Goal: Task Accomplishment & Management: Use online tool/utility

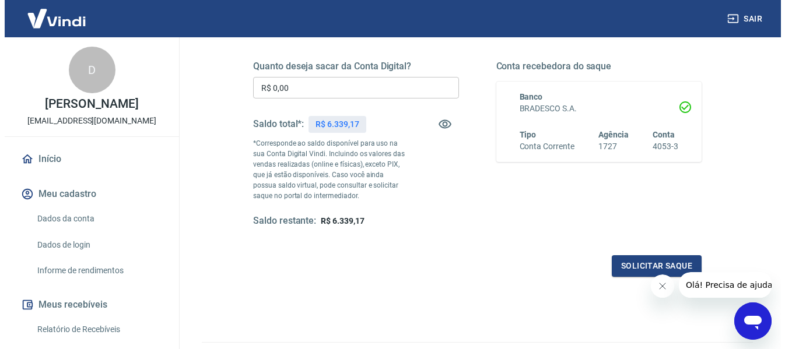
scroll to position [175, 0]
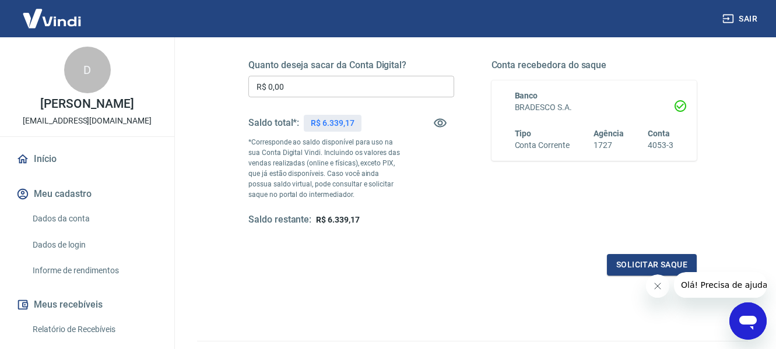
click at [317, 84] on input "R$ 0,00" at bounding box center [351, 87] width 206 height 22
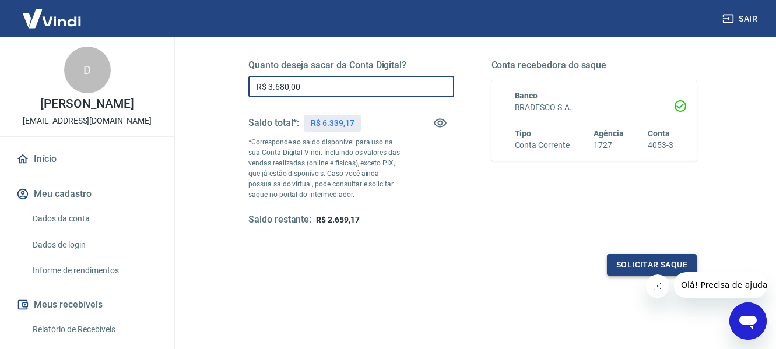
type input "R$ 3.680,00"
click at [628, 260] on button "Solicitar saque" at bounding box center [652, 265] width 90 height 22
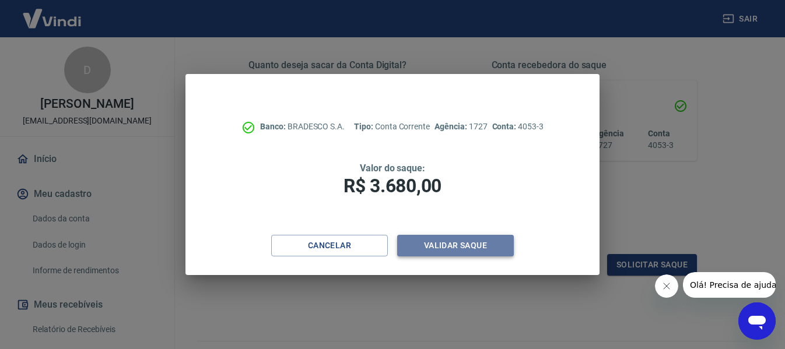
click at [468, 244] on button "Validar saque" at bounding box center [455, 246] width 117 height 22
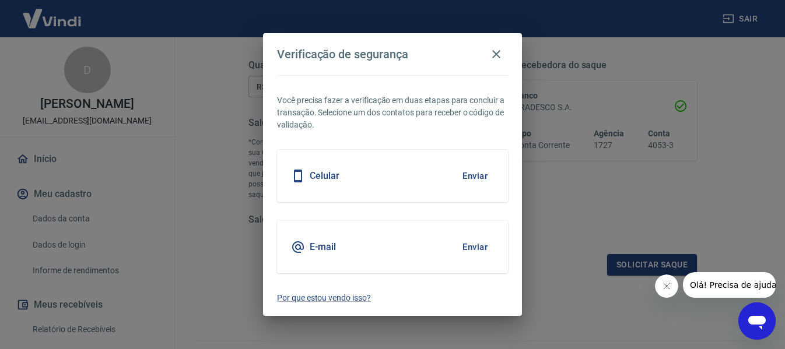
click at [471, 179] on button "Enviar" at bounding box center [475, 176] width 38 height 24
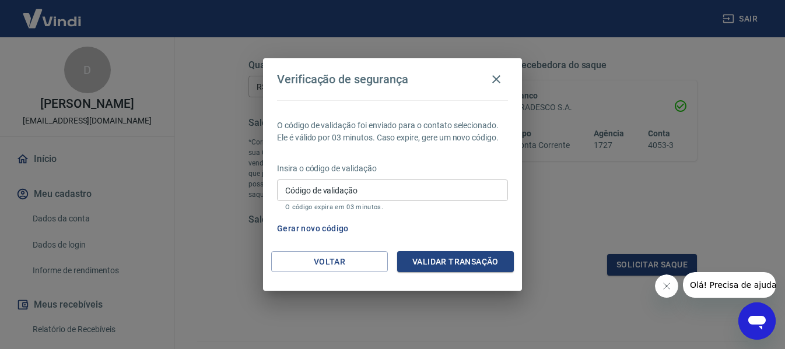
click at [463, 187] on input "Código de validação" at bounding box center [392, 191] width 231 height 22
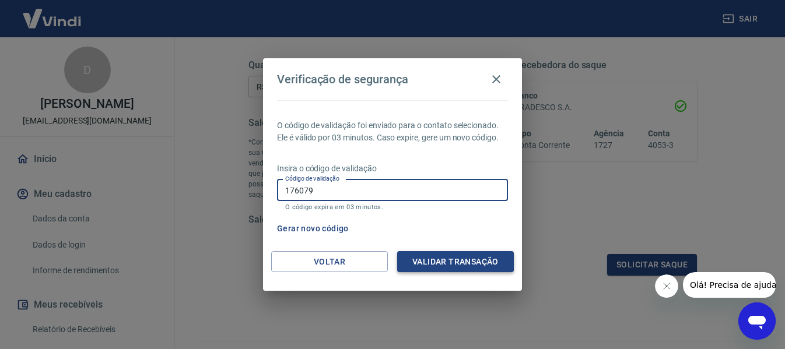
type input "176079"
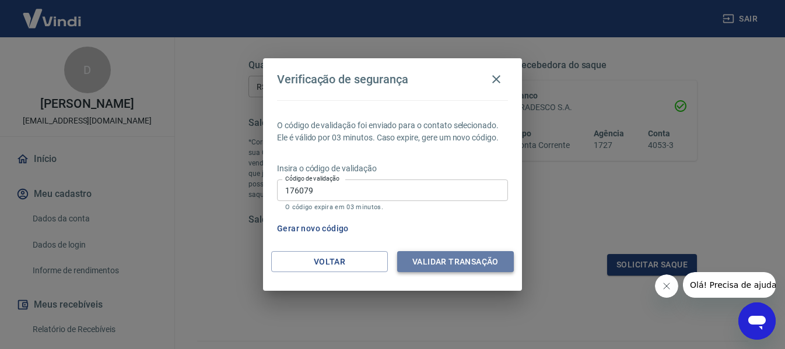
click at [479, 263] on button "Validar transação" at bounding box center [455, 262] width 117 height 22
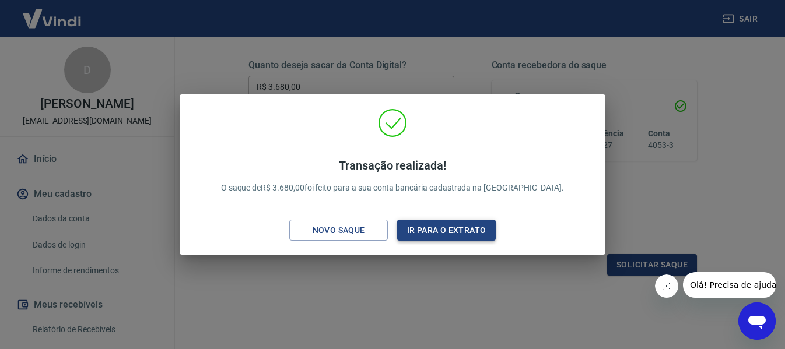
click at [460, 228] on button "Ir para o extrato" at bounding box center [446, 231] width 99 height 22
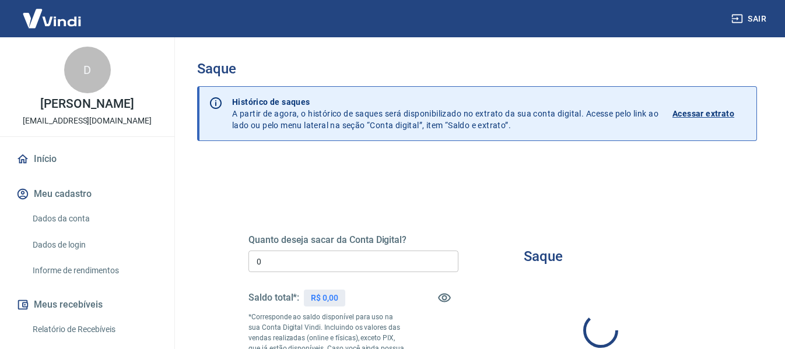
type input "R$ 0,00"
